Goal: Find specific page/section: Find specific page/section

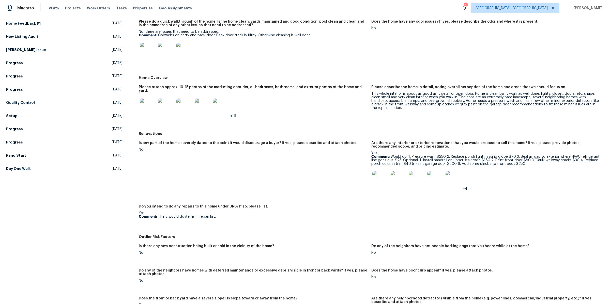
scroll to position [71, 0]
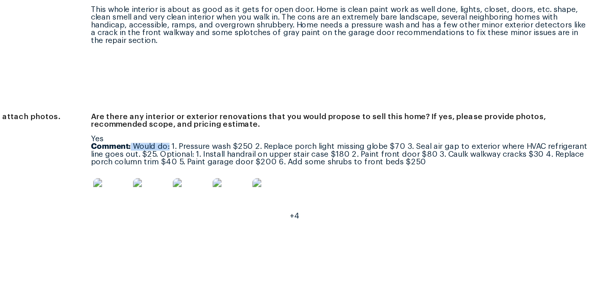
drag, startPoint x: 390, startPoint y: 152, endPoint x: 408, endPoint y: 153, distance: 17.6
click at [408, 154] on p "Comment: Would do: 1. Pressure wash $250 2. Replace porch light missing globe $…" at bounding box center [486, 159] width 229 height 11
drag, startPoint x: 403, startPoint y: 156, endPoint x: 419, endPoint y: 157, distance: 16.3
click at [419, 157] on p "Comment: Would do: 1. Pressure wash $250 2. Replace porch light missing globe $…" at bounding box center [486, 159] width 229 height 11
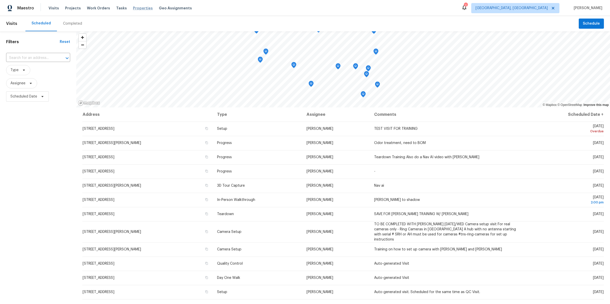
click at [133, 9] on span "Properties" at bounding box center [143, 8] width 20 height 5
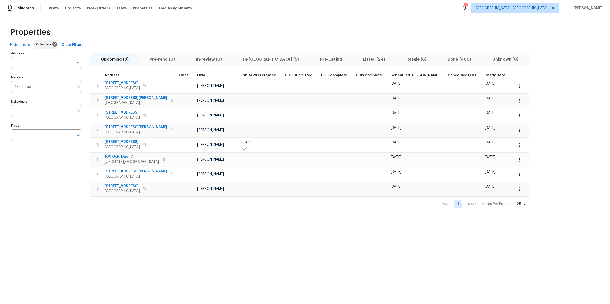
click at [356, 60] on span "Listed (24)" at bounding box center [374, 59] width 37 height 7
